Goal: Information Seeking & Learning: Learn about a topic

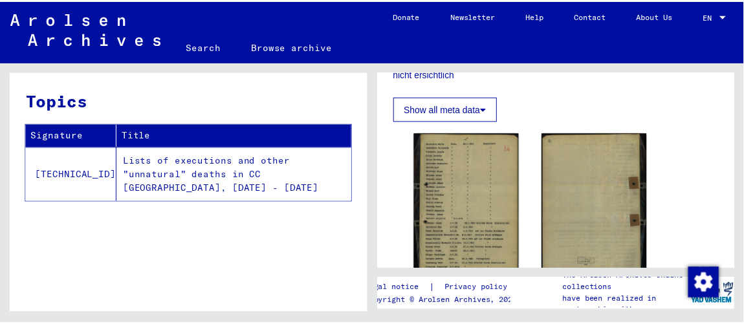
scroll to position [470, 0]
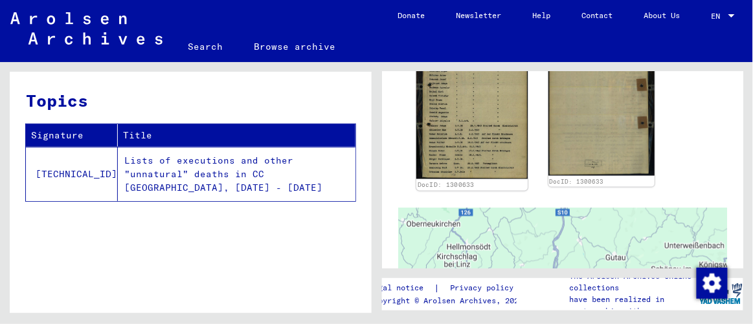
click at [472, 106] on img at bounding box center [470, 105] width 111 height 148
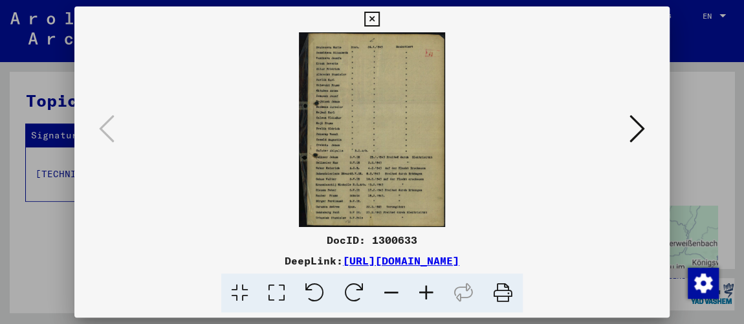
click at [272, 289] on icon at bounding box center [276, 293] width 37 height 39
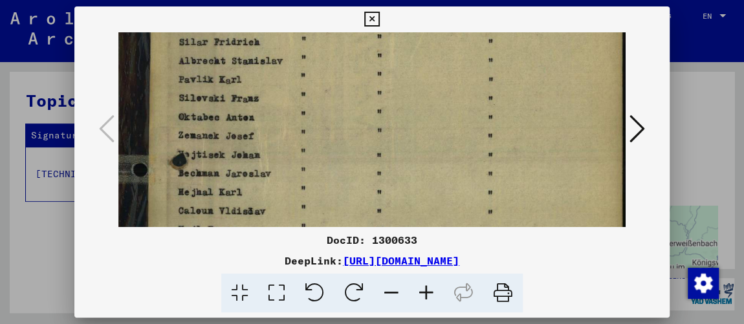
scroll to position [120, 0]
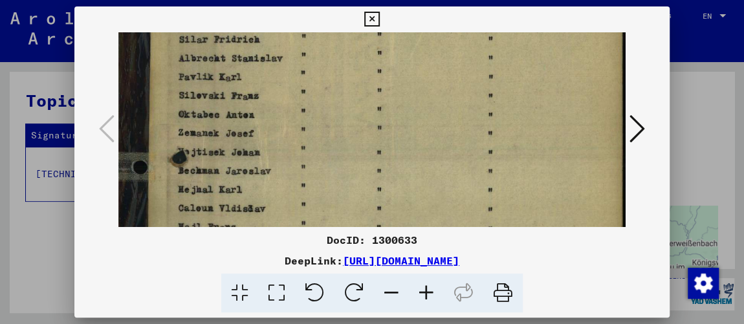
drag, startPoint x: 339, startPoint y: 137, endPoint x: 343, endPoint y: 18, distance: 118.5
click at [343, 18] on div "DocID: 1300633 DeepLink: [URL][DOMAIN_NAME]" at bounding box center [371, 159] width 595 height 307
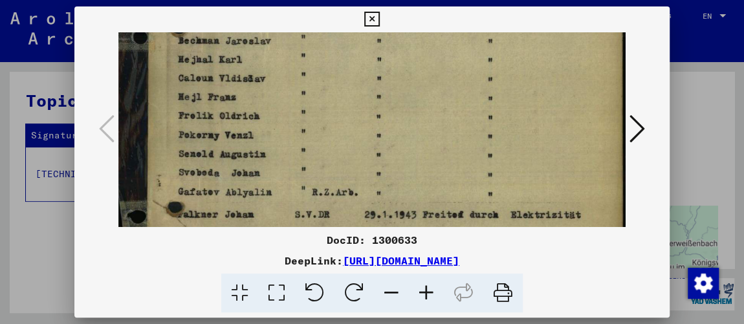
drag, startPoint x: 350, startPoint y: 146, endPoint x: 335, endPoint y: 23, distance: 123.9
click at [340, 16] on div "DocID: 1300633 DeepLink: [URL][DOMAIN_NAME]" at bounding box center [371, 159] width 595 height 307
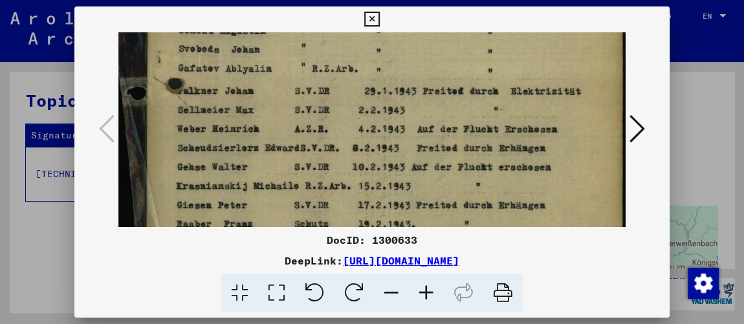
scroll to position [374, 0]
drag, startPoint x: 345, startPoint y: 129, endPoint x: 351, endPoint y: 6, distance: 122.4
click at [351, 6] on div "DocID: 1300633 DeepLink: [URL][DOMAIN_NAME]" at bounding box center [371, 159] width 595 height 307
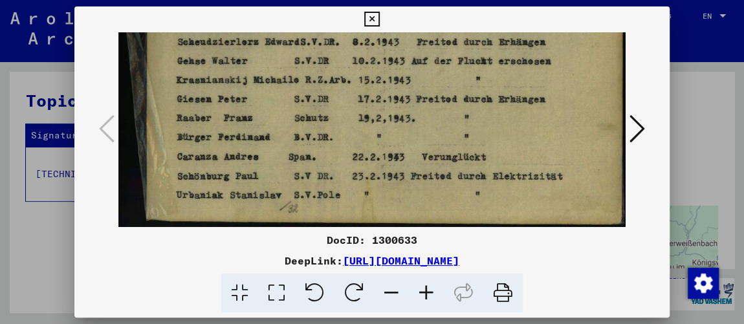
scroll to position [485, 0]
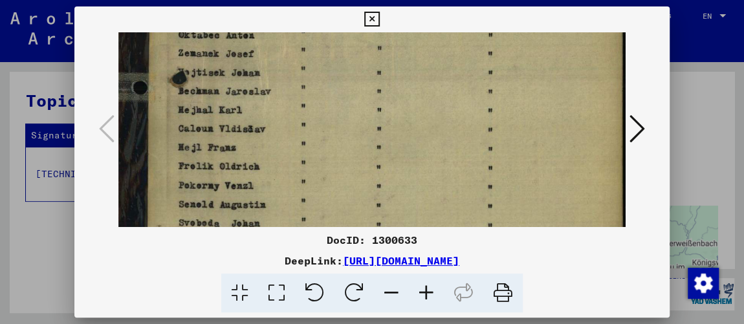
drag, startPoint x: 399, startPoint y: 151, endPoint x: 354, endPoint y: 270, distance: 127.2
click at [354, 270] on div "DocID: 1300633 DeepLink: [URL][DOMAIN_NAME]" at bounding box center [371, 159] width 595 height 307
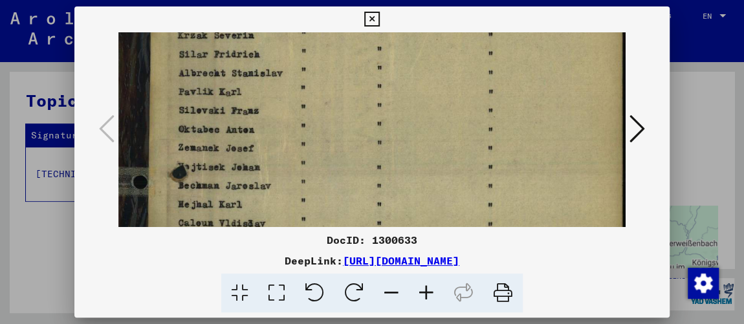
drag, startPoint x: 319, startPoint y: 126, endPoint x: 316, endPoint y: 220, distance: 94.5
click at [316, 220] on img at bounding box center [371, 265] width 507 height 674
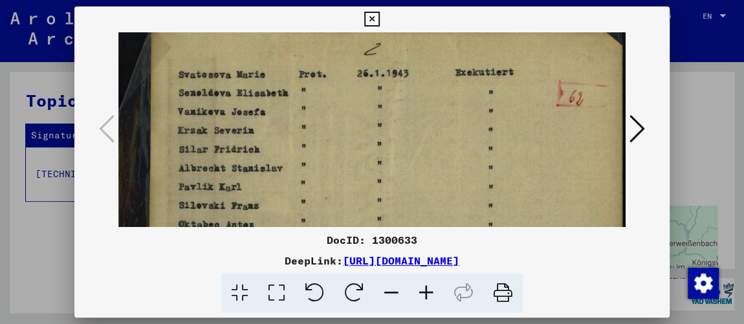
scroll to position [8, 0]
drag, startPoint x: 322, startPoint y: 107, endPoint x: 319, endPoint y: 202, distance: 95.2
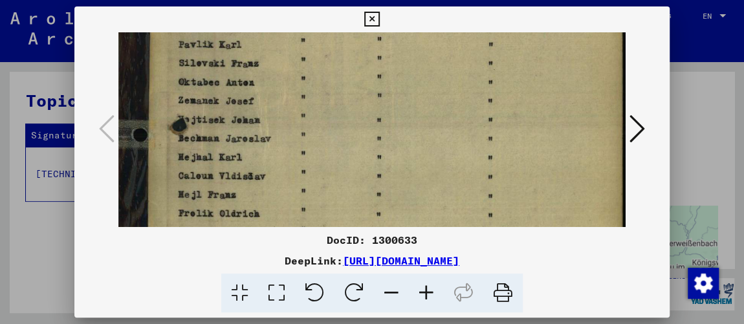
drag, startPoint x: 340, startPoint y: 159, endPoint x: 358, endPoint y: 21, distance: 138.3
click at [358, 21] on div "DocID: 1300633 DeepLink: [URL][DOMAIN_NAME]" at bounding box center [371, 159] width 595 height 307
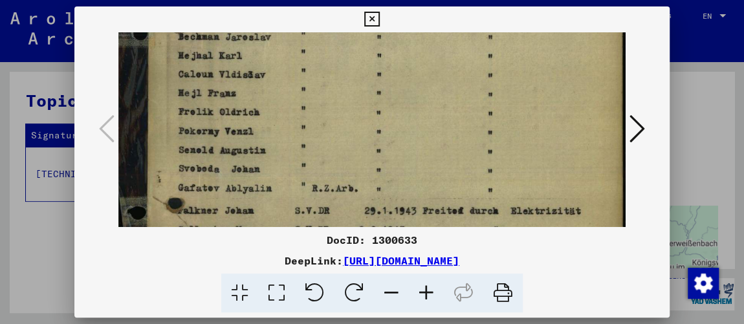
drag, startPoint x: 323, startPoint y: 149, endPoint x: 339, endPoint y: 52, distance: 98.4
click at [339, 52] on img at bounding box center [371, 116] width 507 height 674
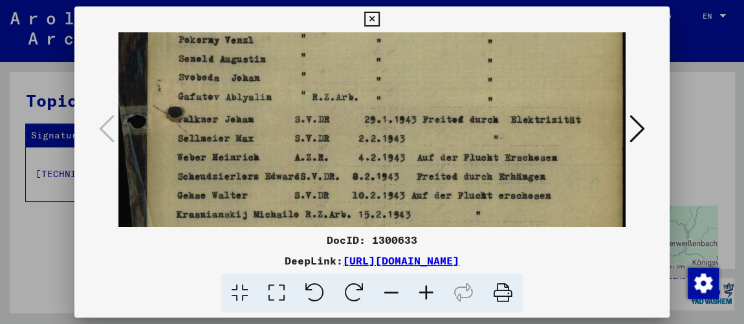
scroll to position [346, 0]
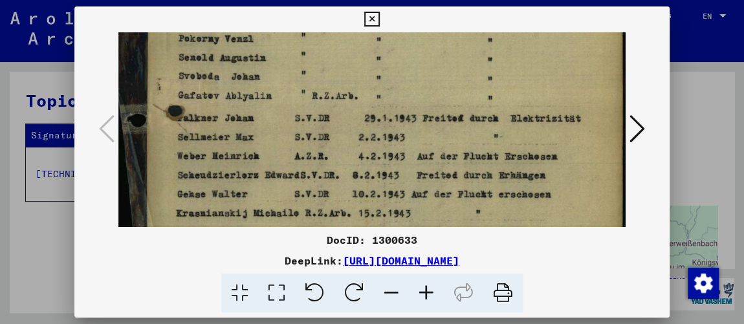
drag, startPoint x: 329, startPoint y: 109, endPoint x: 347, endPoint y: 25, distance: 86.6
click at [347, 25] on div "DocID: 1300633 DeepLink: [URL][DOMAIN_NAME]" at bounding box center [371, 159] width 595 height 307
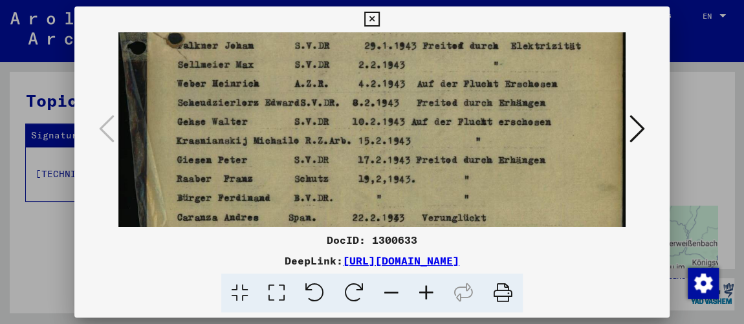
scroll to position [419, 0]
drag, startPoint x: 405, startPoint y: 99, endPoint x: 415, endPoint y: 32, distance: 67.5
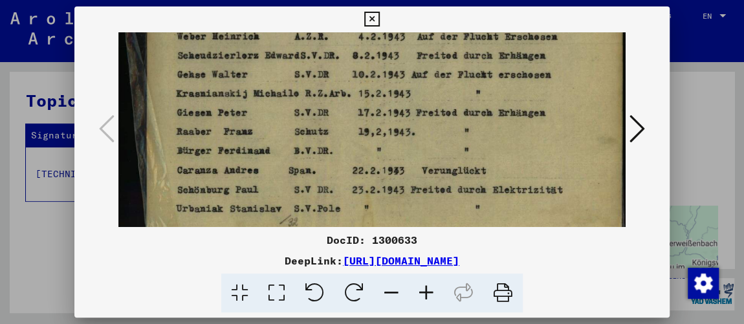
scroll to position [469, 0]
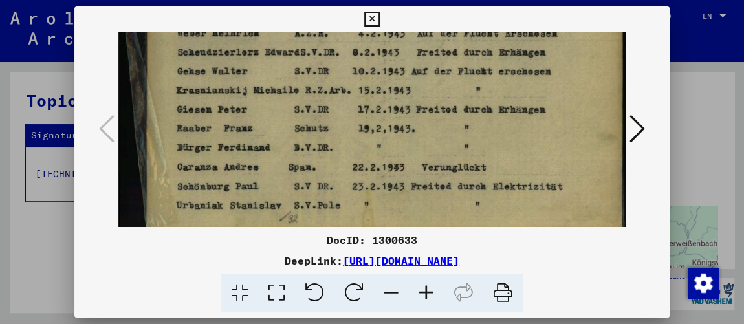
drag, startPoint x: 373, startPoint y: 121, endPoint x: 375, endPoint y: 73, distance: 48.0
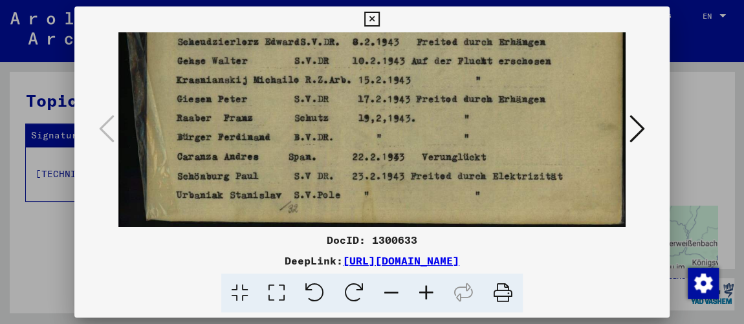
drag, startPoint x: 487, startPoint y: 177, endPoint x: 439, endPoint y: 163, distance: 49.8
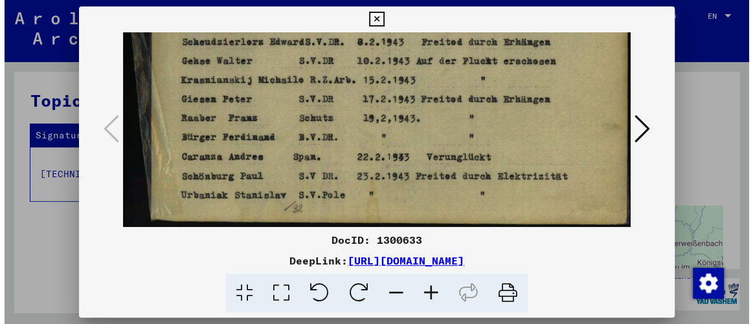
scroll to position [482, 0]
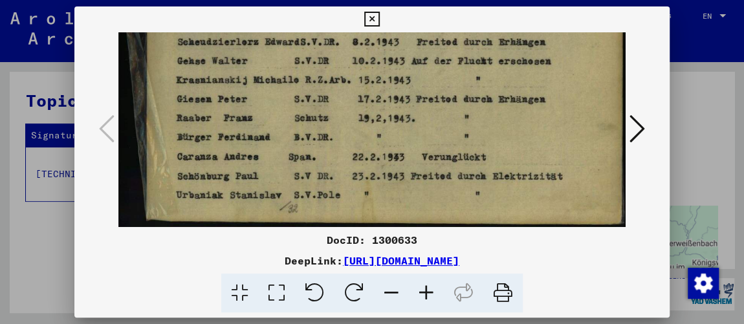
click at [371, 17] on icon at bounding box center [371, 20] width 15 height 16
